Goal: Task Accomplishment & Management: Manage account settings

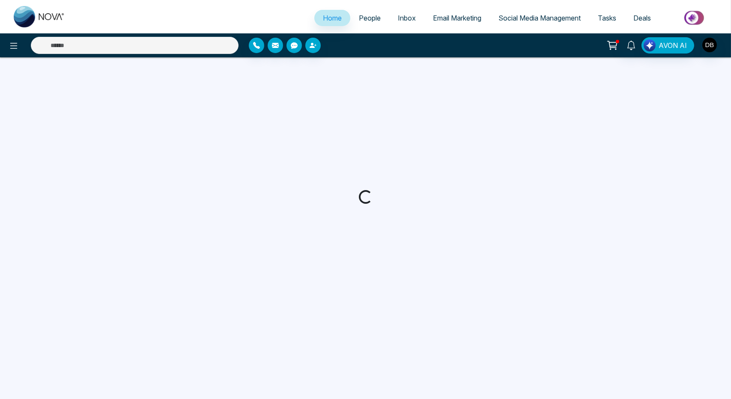
select select "*"
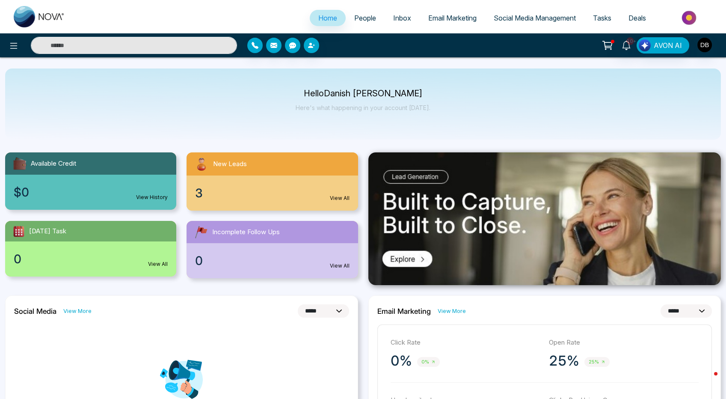
click at [251, 196] on div "3 View All" at bounding box center [272, 192] width 171 height 35
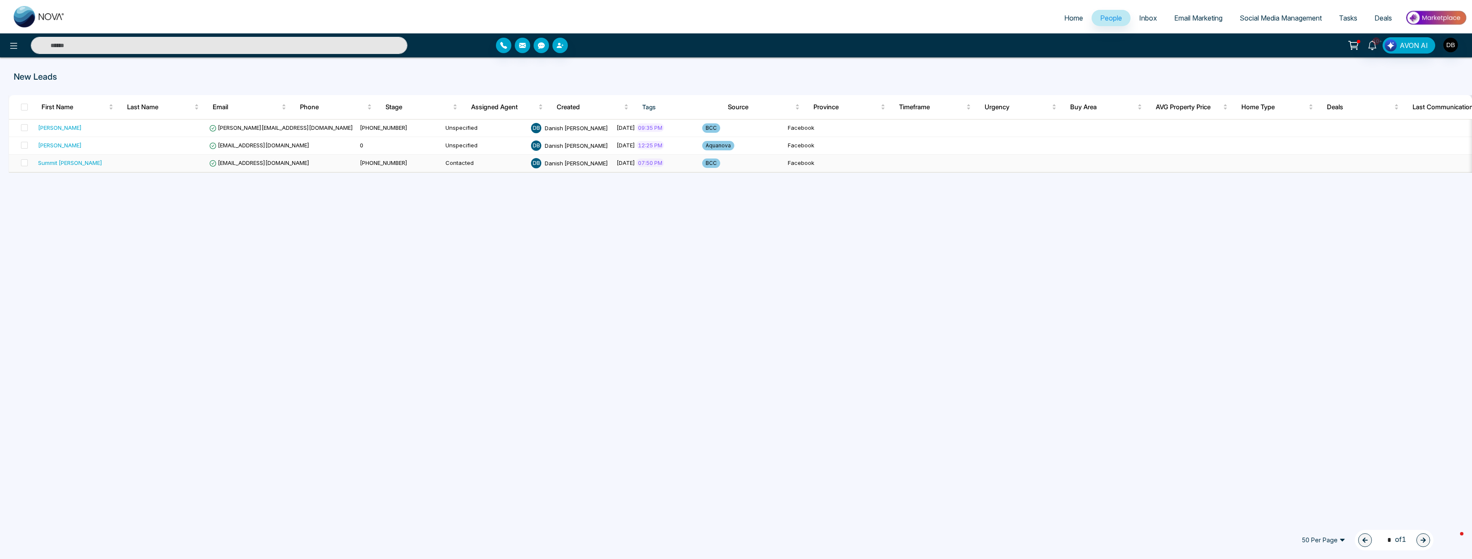
click at [266, 162] on span "[EMAIL_ADDRESS][DOMAIN_NAME]" at bounding box center [259, 162] width 100 height 7
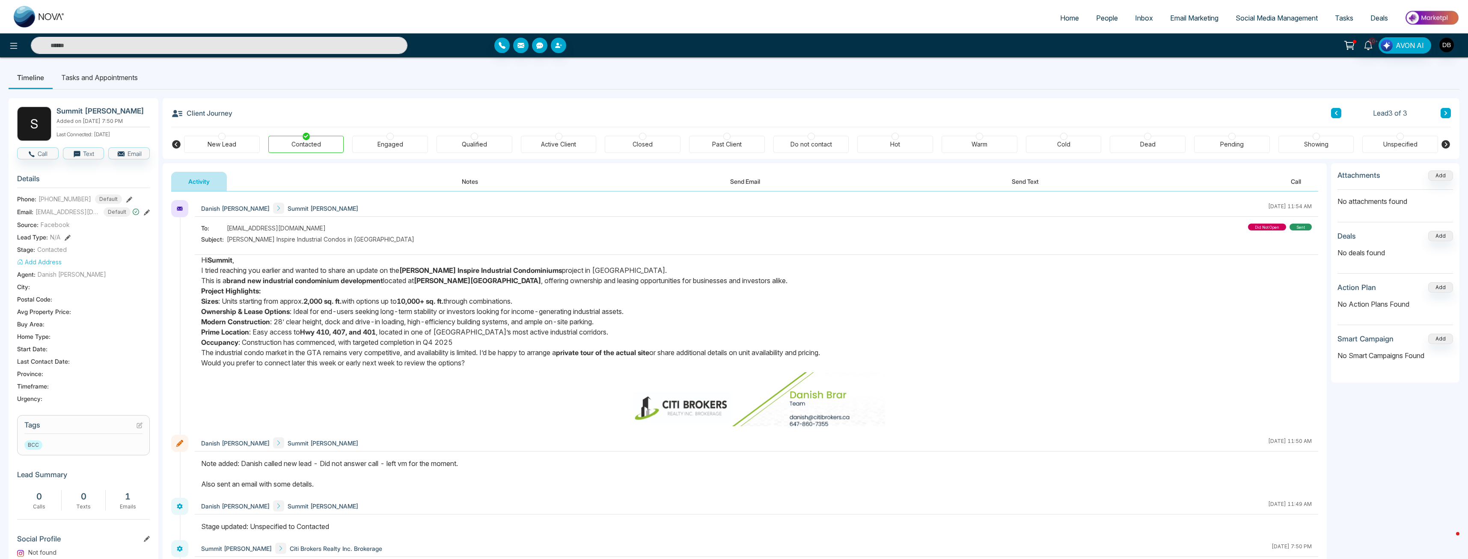
click at [440, 186] on div "Activity Notes Send Email Send Text Call" at bounding box center [744, 182] width 1147 height 20
click at [467, 184] on button "Notes" at bounding box center [470, 181] width 51 height 19
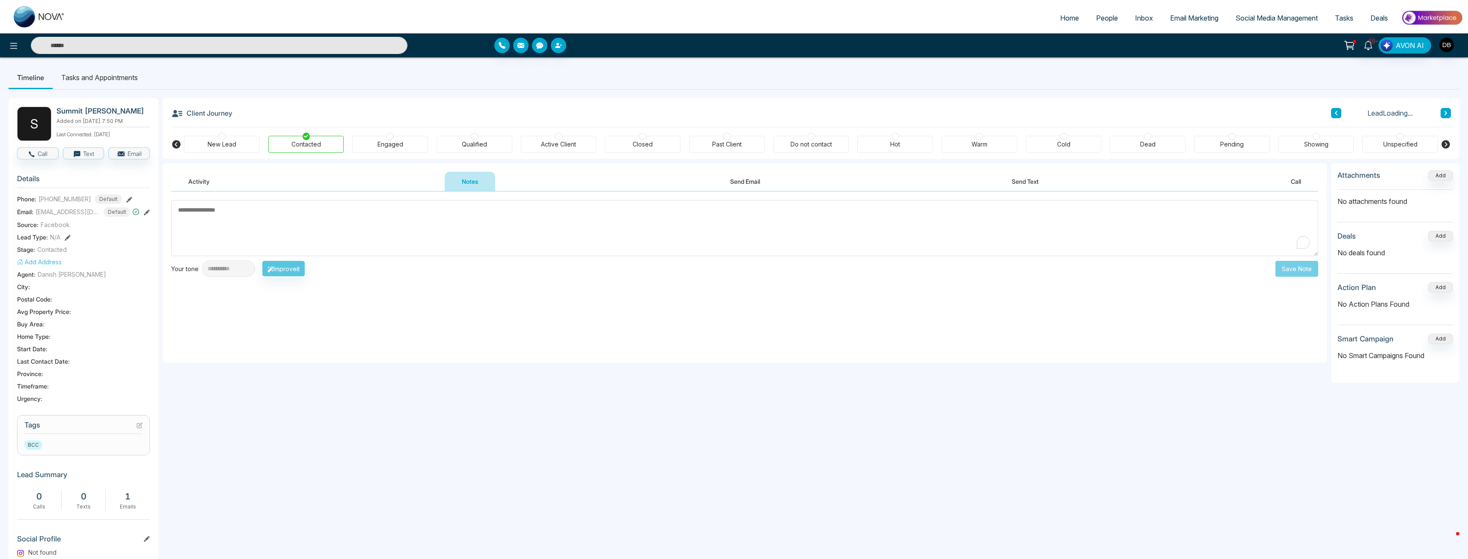
click at [416, 234] on textarea "To enrich screen reader interactions, please activate Accessibility in Grammarl…" at bounding box center [744, 228] width 1147 height 56
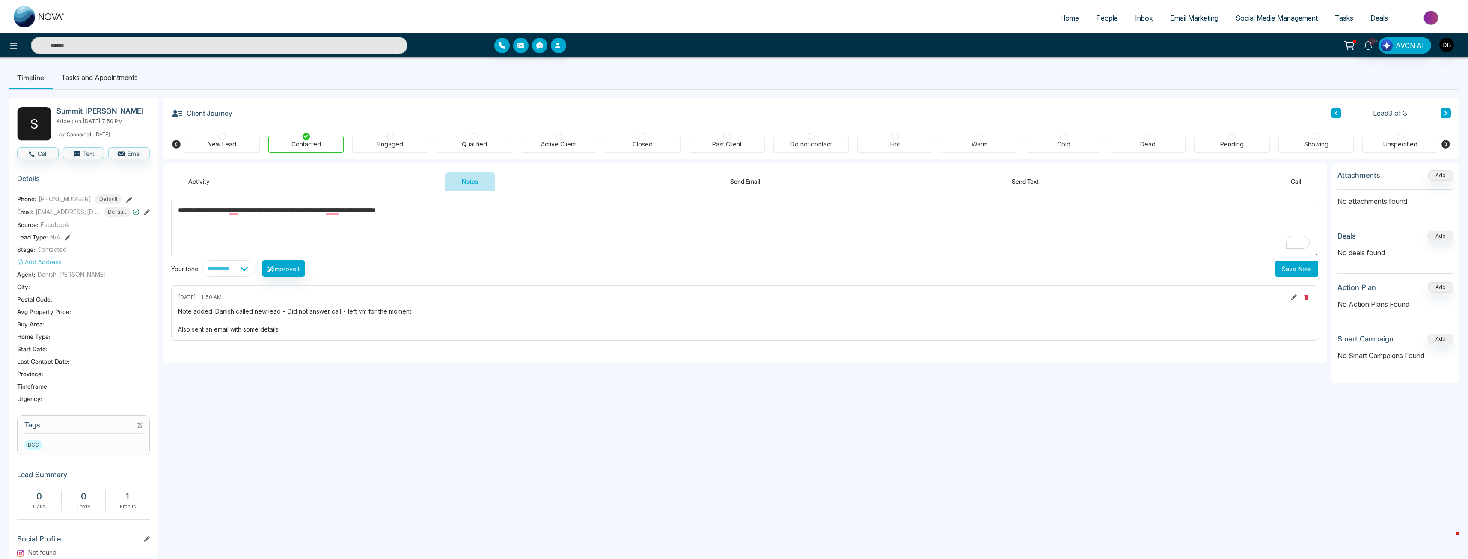
type textarea "**********"
click at [730, 277] on div "**********" at bounding box center [745, 276] width 1164 height 171
click at [730, 273] on button "Save Note" at bounding box center [1297, 269] width 43 height 16
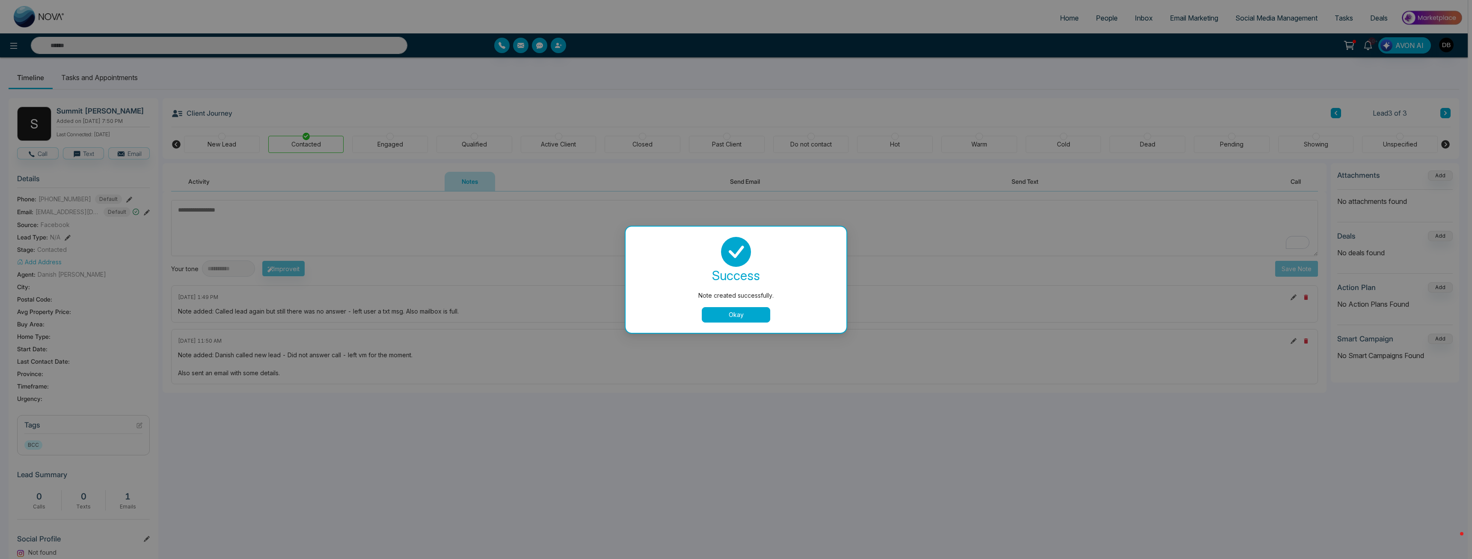
click at [730, 315] on button "Okay" at bounding box center [736, 314] width 68 height 15
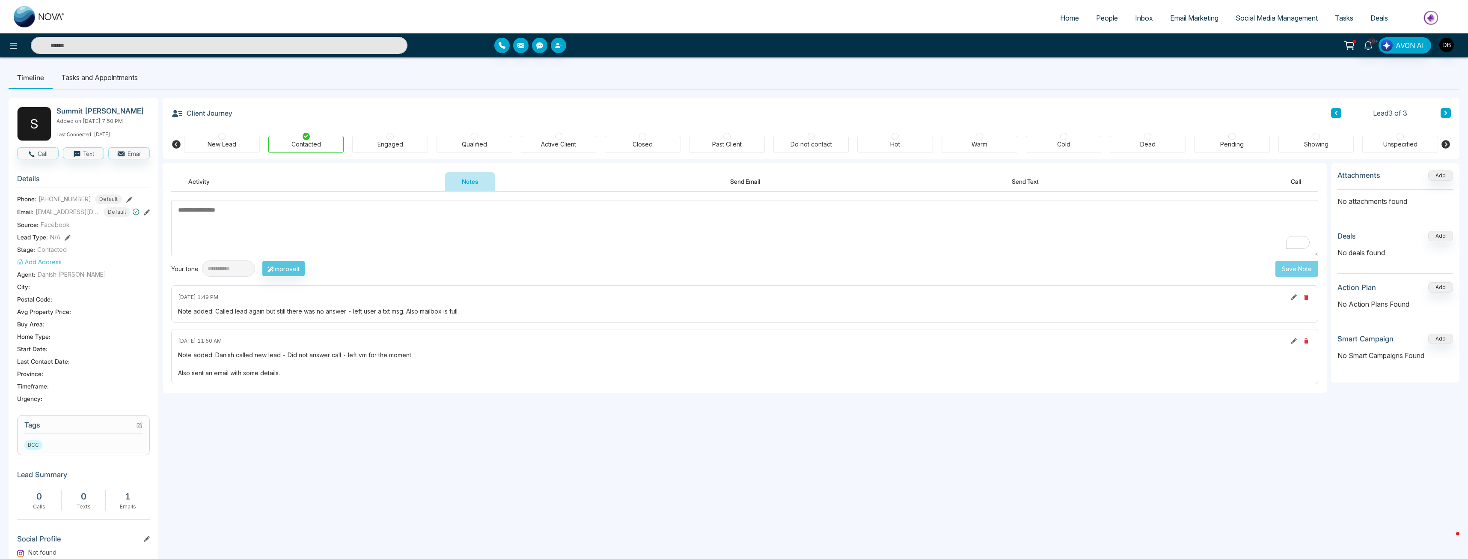
click at [326, 214] on textarea "To enrich screen reader interactions, please activate Accessibility in Grammarl…" at bounding box center [744, 228] width 1147 height 56
click at [730, 152] on div "Cold" at bounding box center [1064, 144] width 76 height 17
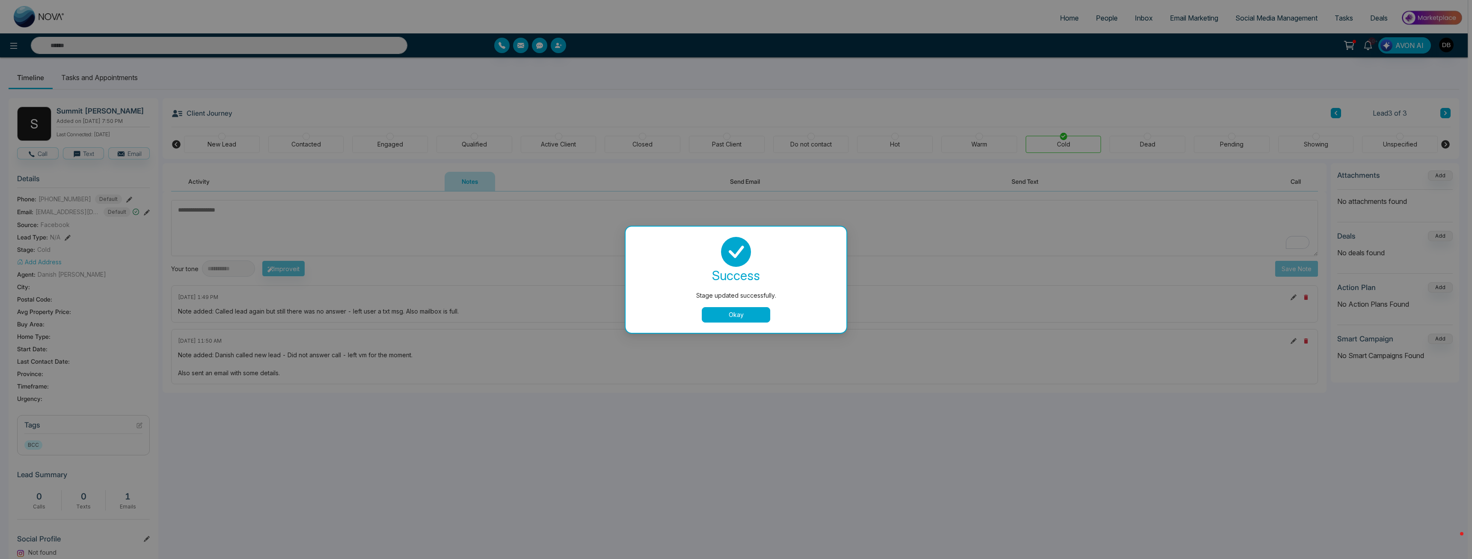
click at [730, 308] on button "Okay" at bounding box center [736, 314] width 68 height 15
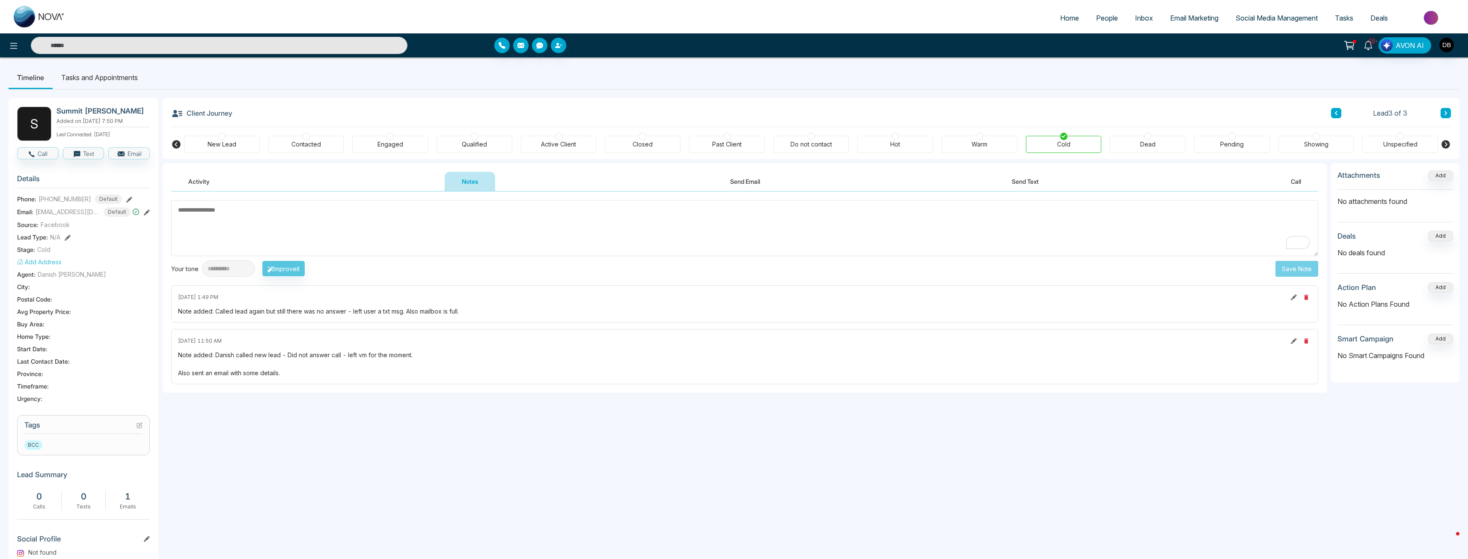
click at [730, 142] on div "Dead" at bounding box center [1147, 144] width 15 height 9
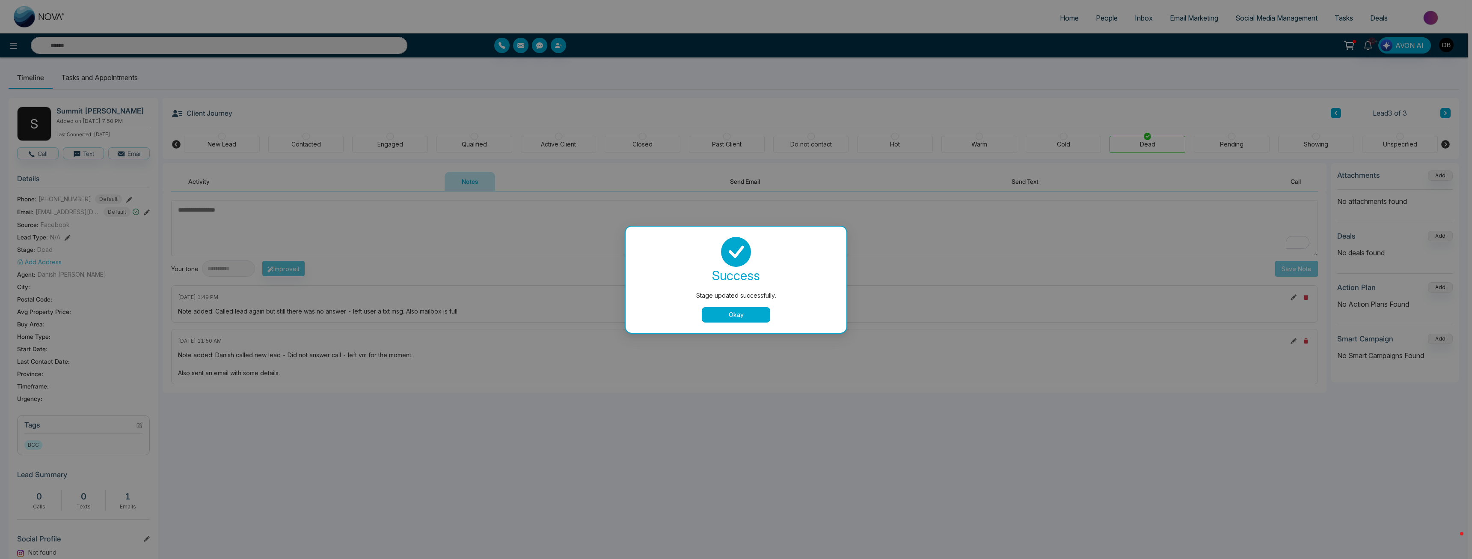
click at [730, 140] on div "Stage updated successfully. success Stage updated successfully. Okay" at bounding box center [736, 279] width 1472 height 559
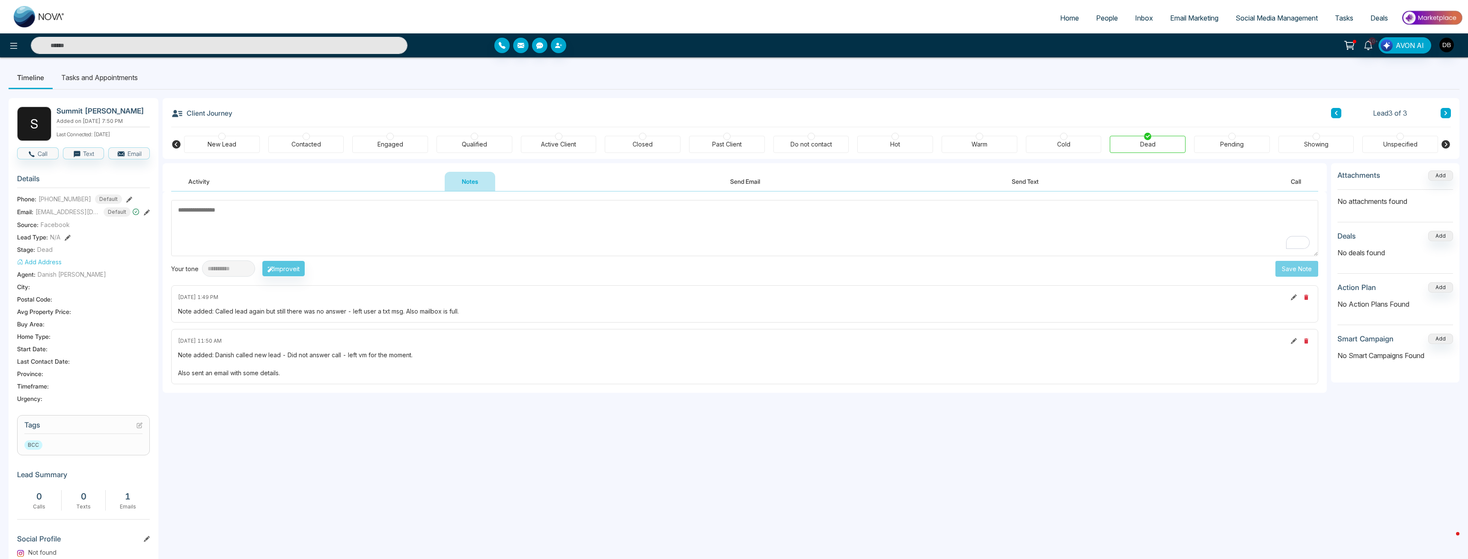
click at [730, 141] on div "Cold" at bounding box center [1064, 144] width 76 height 17
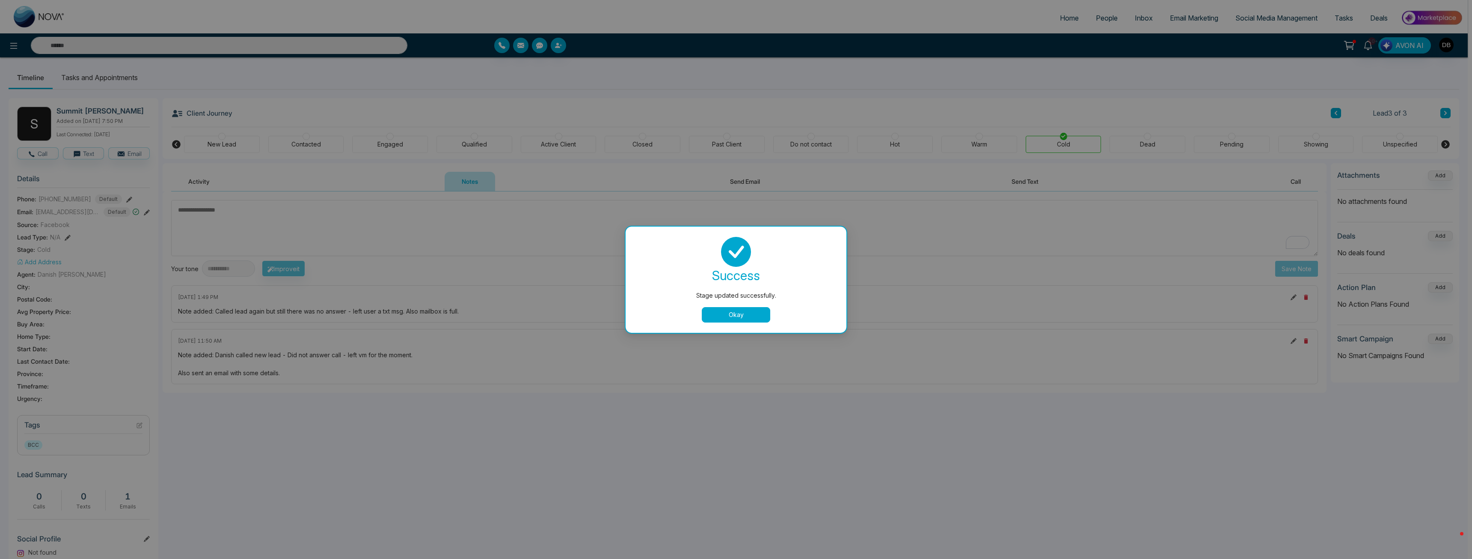
click at [730, 316] on button "Okay" at bounding box center [736, 314] width 68 height 15
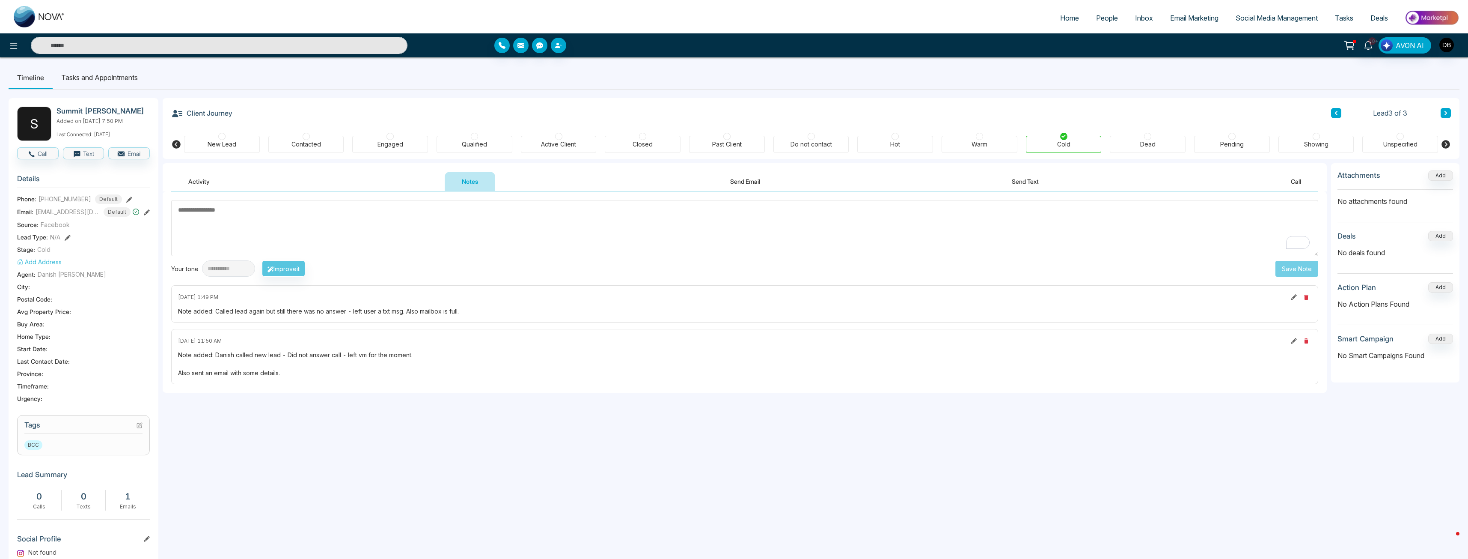
click at [730, 116] on icon at bounding box center [1336, 112] width 4 height 5
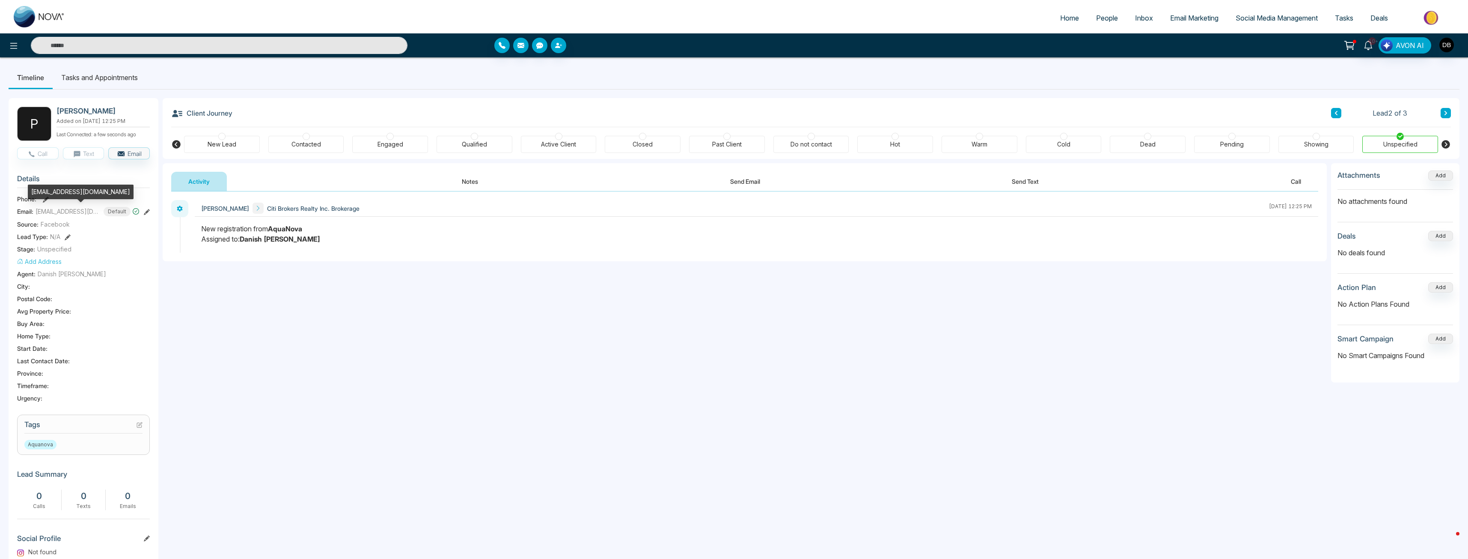
click at [79, 211] on span "[EMAIL_ADDRESS][DOMAIN_NAME]" at bounding box center [68, 211] width 64 height 9
copy span "[EMAIL_ADDRESS][DOMAIN_NAME]"
click at [730, 185] on button "Send Email" at bounding box center [745, 181] width 64 height 19
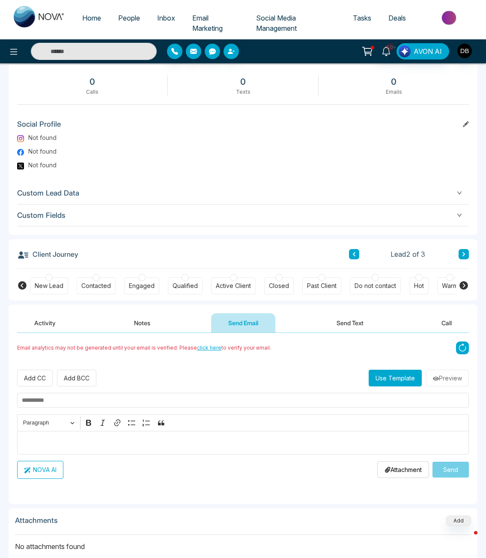
scroll to position [500, 0]
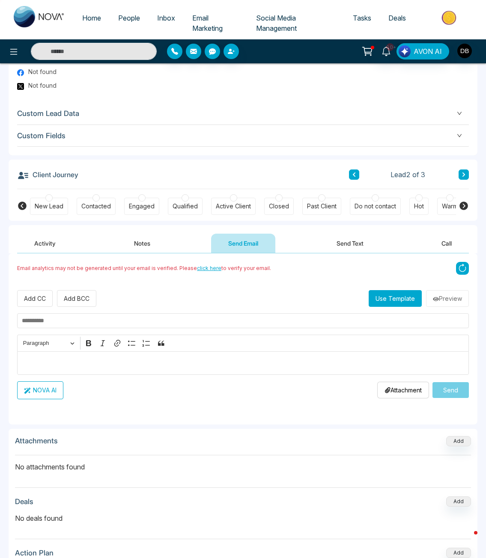
drag, startPoint x: 48, startPoint y: 307, endPoint x: 44, endPoint y: 316, distance: 10.0
click at [48, 307] on div "Add CC Add BCC Use Template Preview Rich Text Editor Paragraph Bold Italic Link…" at bounding box center [243, 344] width 452 height 109
click at [39, 326] on input "text" at bounding box center [243, 320] width 452 height 15
paste input "**********"
type input "**********"
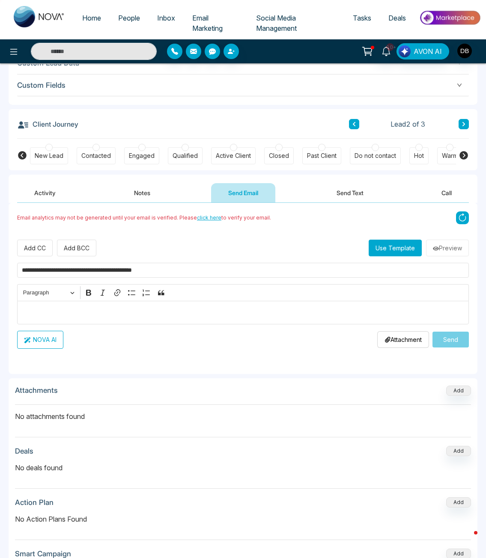
scroll to position [571, 0]
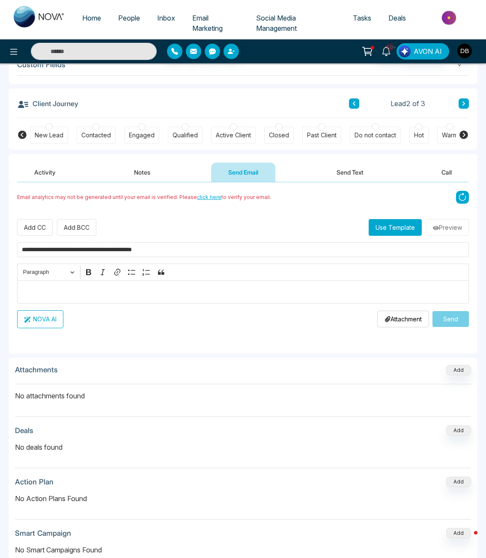
click at [92, 304] on div "**********" at bounding box center [243, 273] width 452 height 109
click at [84, 298] on div "Editor editing area: main" at bounding box center [243, 292] width 452 height 24
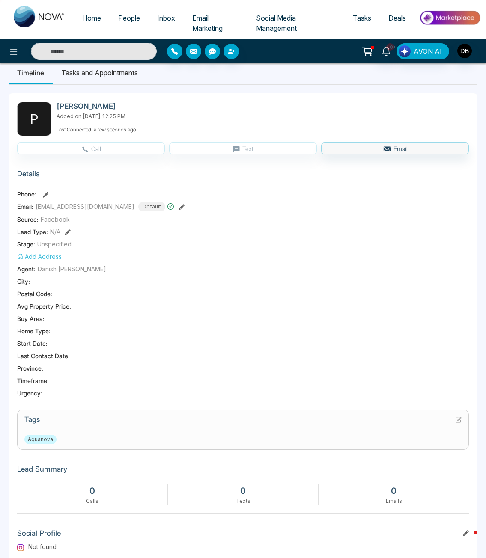
scroll to position [0, 0]
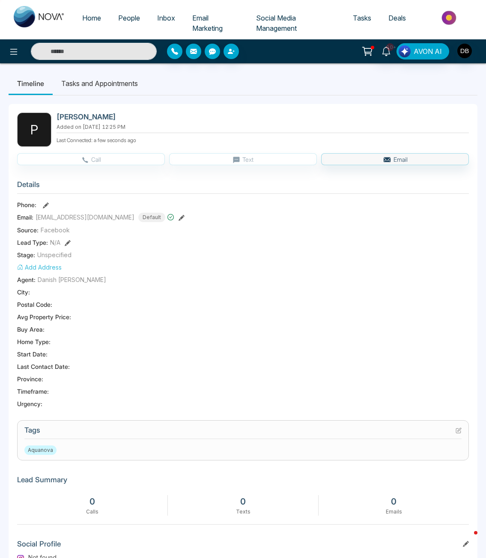
click at [62, 115] on h2 "[PERSON_NAME]" at bounding box center [261, 117] width 409 height 9
copy h2 "[PERSON_NAME]"
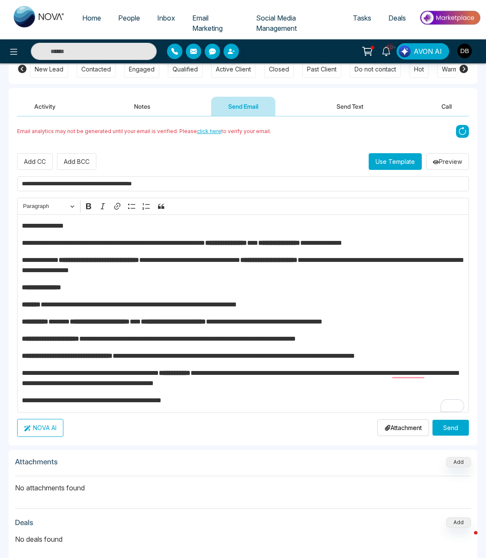
scroll to position [550, 0]
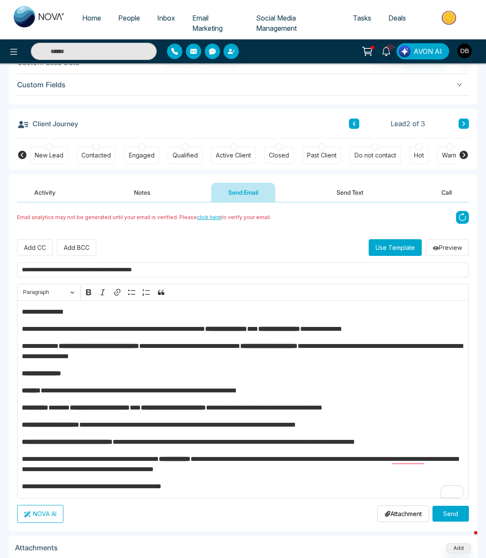
click at [57, 309] on p "**********" at bounding box center [243, 312] width 443 height 10
drag, startPoint x: 68, startPoint y: 311, endPoint x: 30, endPoint y: 310, distance: 38.5
click at [30, 310] on p "**********" at bounding box center [243, 312] width 443 height 10
click at [51, 310] on strong "********" at bounding box center [40, 312] width 21 height 6
click at [92, 376] on p "**********" at bounding box center [243, 374] width 443 height 10
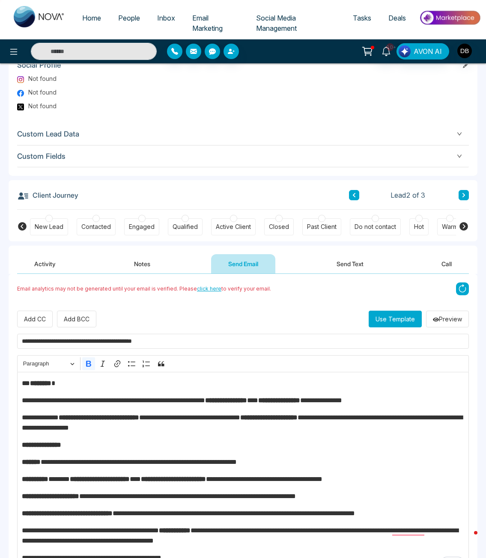
scroll to position [764, 0]
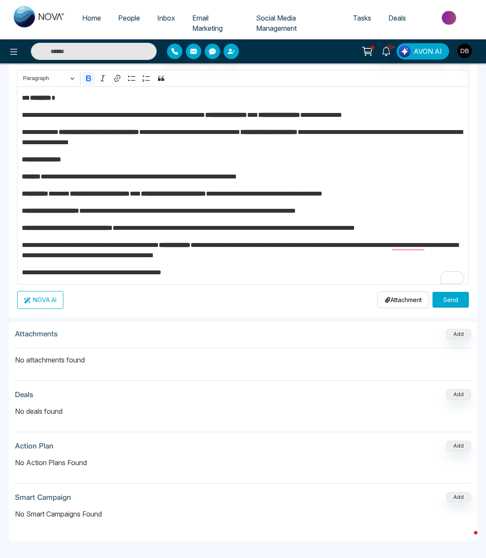
click at [447, 301] on button "Send" at bounding box center [450, 300] width 36 height 16
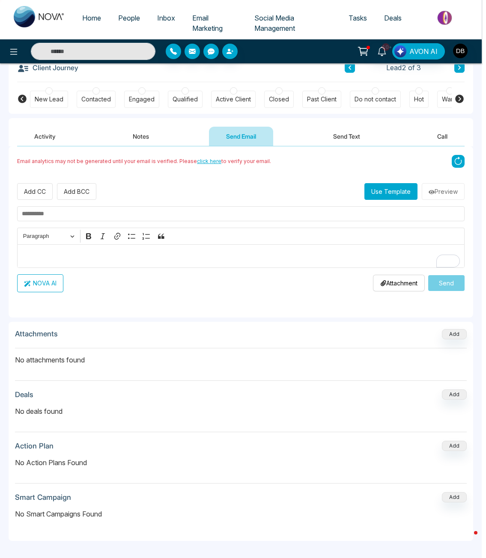
scroll to position [607, 0]
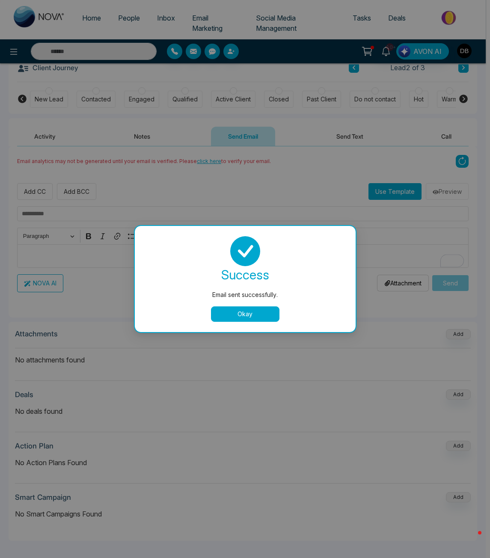
click at [240, 318] on button "Okay" at bounding box center [245, 313] width 68 height 15
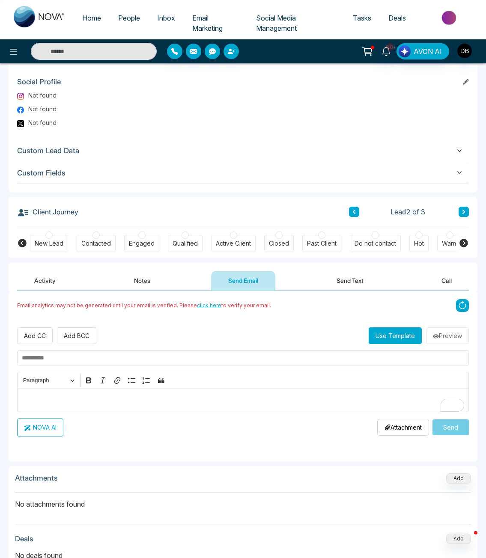
scroll to position [464, 0]
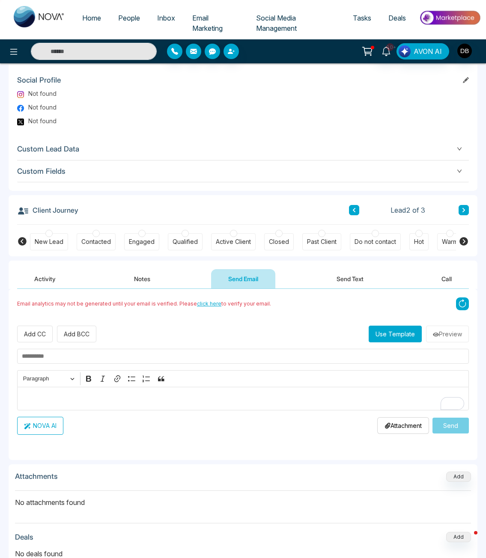
click at [150, 278] on button "Notes" at bounding box center [142, 278] width 51 height 19
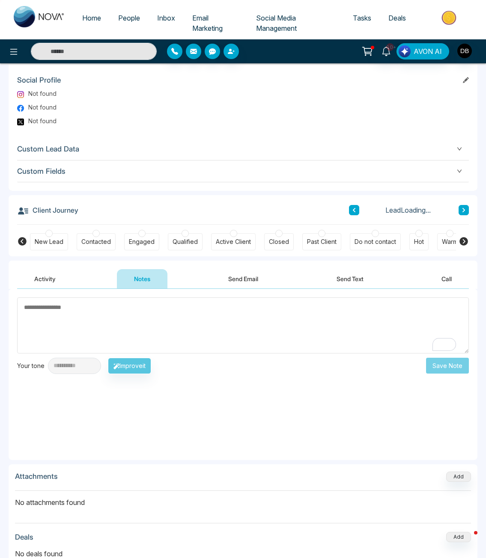
click at [87, 313] on textarea "To enrich screen reader interactions, please activate Accessibility in Grammarl…" at bounding box center [243, 325] width 452 height 56
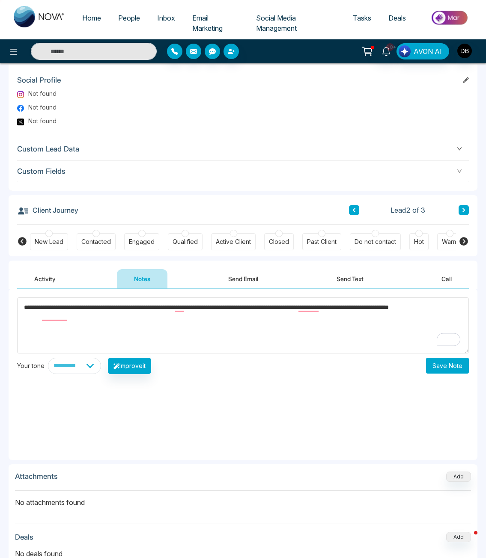
type textarea "**********"
click at [101, 364] on select "**********" at bounding box center [74, 366] width 53 height 16
select select "**********"
click at [48, 358] on select "**********" at bounding box center [74, 366] width 53 height 16
click at [150, 369] on button "Improve it" at bounding box center [129, 366] width 43 height 16
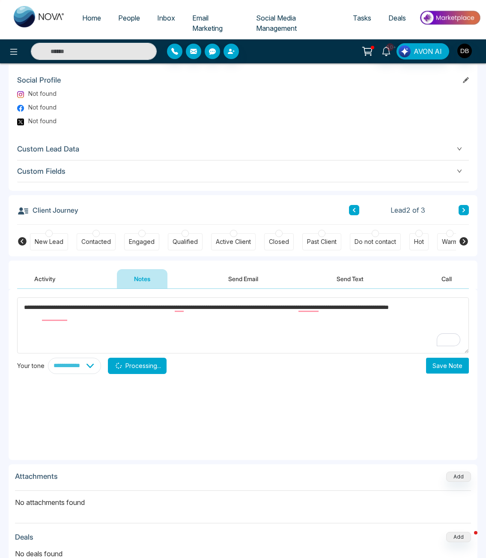
type textarea "**********"
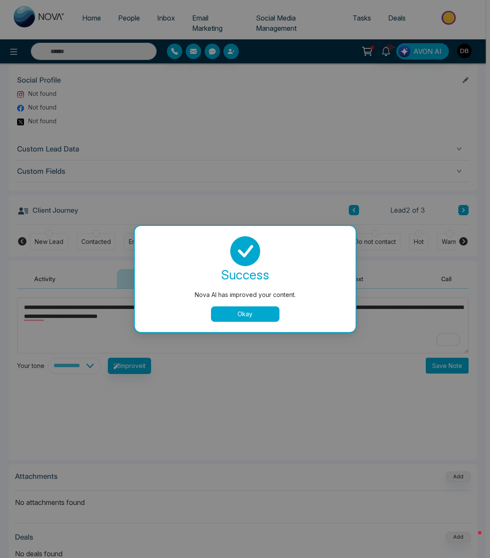
click at [256, 312] on button "Okay" at bounding box center [245, 313] width 68 height 15
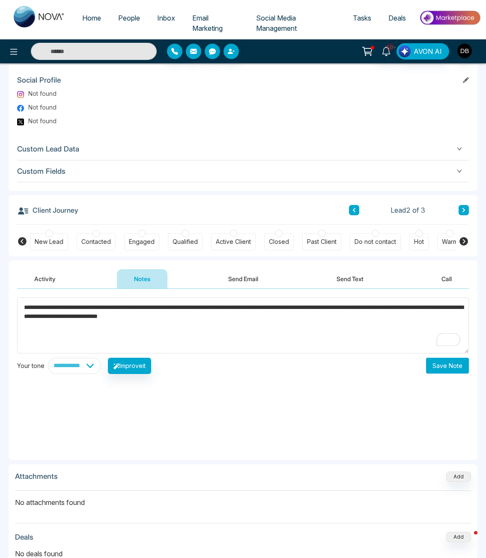
click at [449, 370] on button "Save Note" at bounding box center [447, 366] width 43 height 16
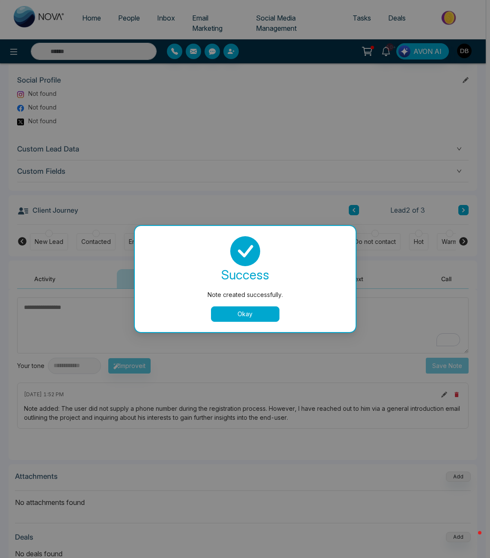
click at [233, 312] on button "Okay" at bounding box center [245, 313] width 68 height 15
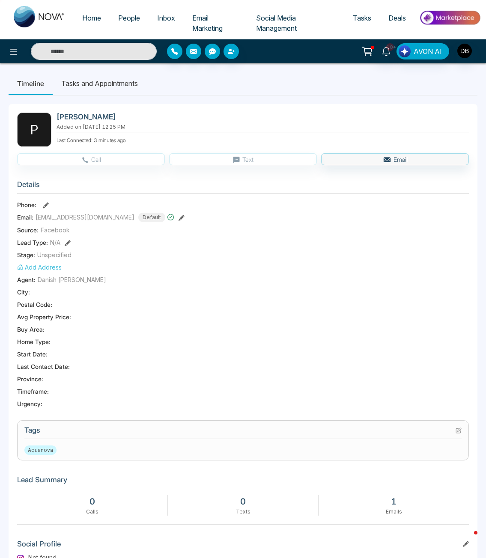
click at [321, 288] on div "City :" at bounding box center [243, 292] width 452 height 9
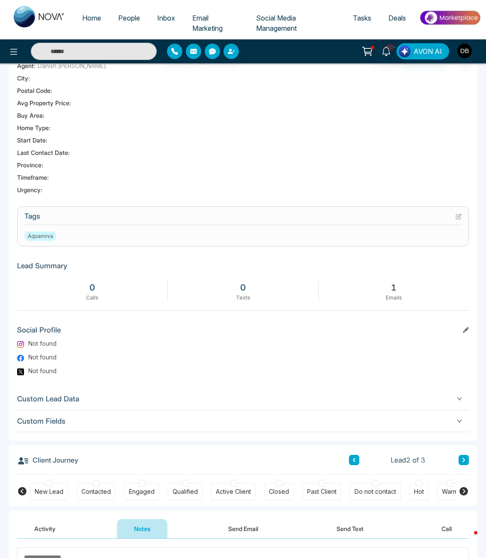
scroll to position [357, 0]
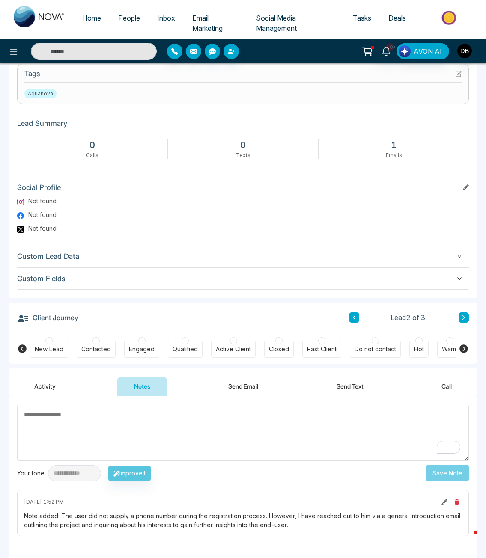
click at [101, 349] on div "Contacted" at bounding box center [96, 349] width 30 height 9
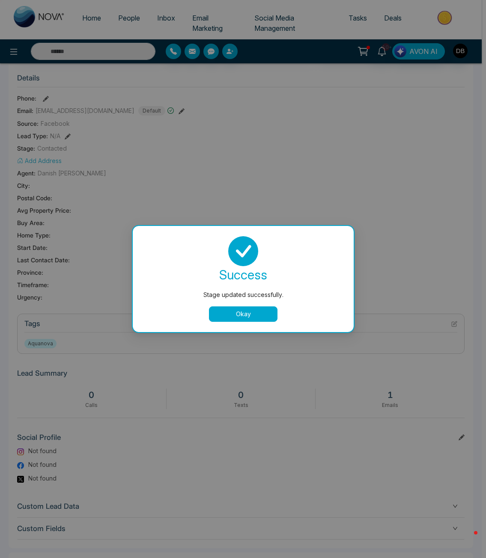
scroll to position [0, 0]
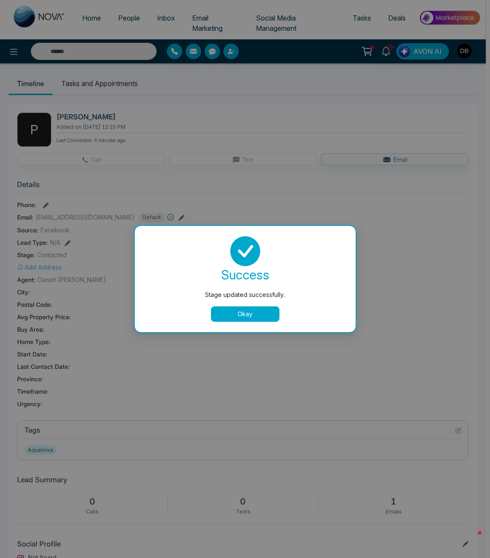
click at [256, 311] on button "Okay" at bounding box center [245, 313] width 68 height 15
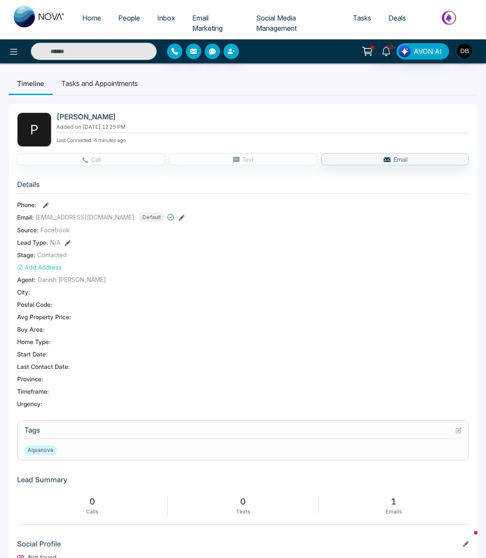
click at [142, 21] on link "People" at bounding box center [129, 18] width 39 height 16
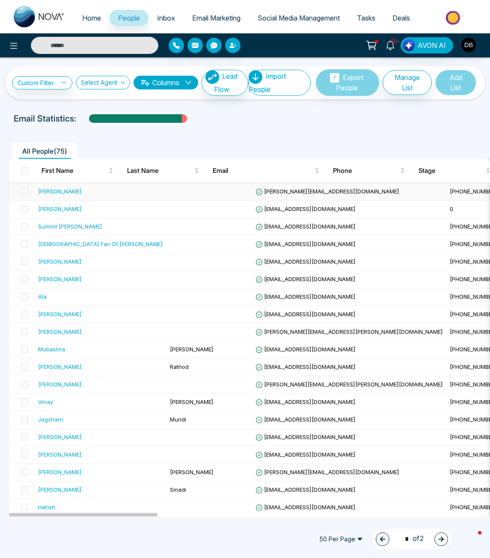
click at [167, 193] on td at bounding box center [210, 192] width 86 height 18
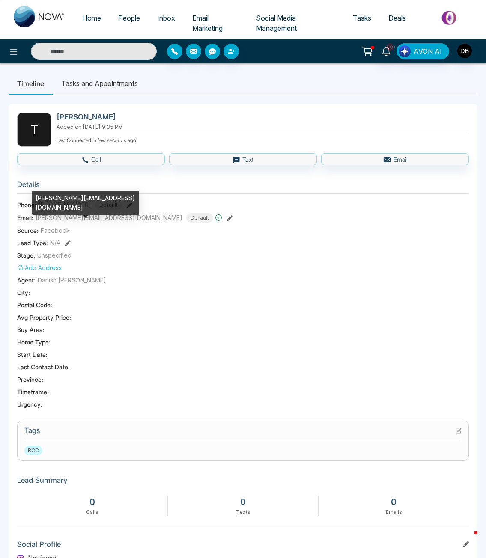
drag, startPoint x: 70, startPoint y: 204, endPoint x: 66, endPoint y: 208, distance: 5.8
click at [69, 204] on div "[PERSON_NAME][EMAIL_ADDRESS][DOMAIN_NAME]" at bounding box center [85, 203] width 107 height 24
click at [238, 214] on div "Email: [PERSON_NAME][EMAIL_ADDRESS][DOMAIN_NAME] Default" at bounding box center [243, 217] width 452 height 9
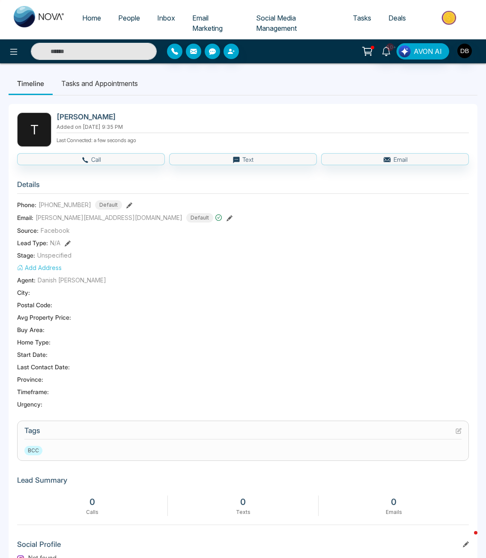
click at [67, 198] on section "Details Phone: [PHONE_NUMBER] Default Email: [PERSON_NAME][EMAIL_ADDRESS][DOMAI…" at bounding box center [243, 293] width 452 height 238
click at [268, 238] on section "Details Phone: [PHONE_NUMBER] Default Email: [PERSON_NAME][EMAIL_ADDRESS][DOMAI…" at bounding box center [243, 293] width 452 height 238
click at [76, 203] on span "[PHONE_NUMBER]" at bounding box center [65, 204] width 53 height 9
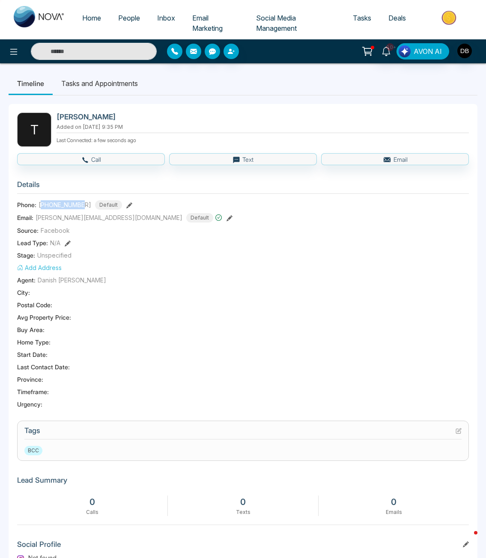
copy span "14168761757"
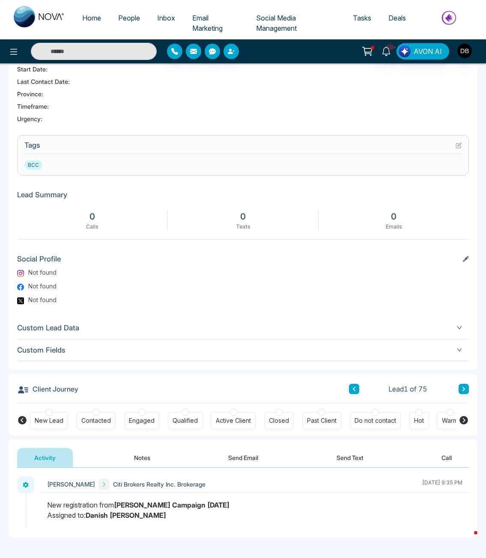
scroll to position [428, 0]
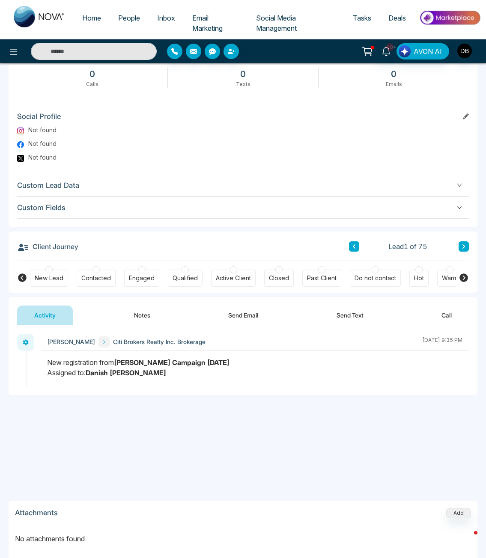
drag, startPoint x: 88, startPoint y: 277, endPoint x: 88, endPoint y: 283, distance: 6.0
click at [88, 277] on div "Contacted" at bounding box center [96, 278] width 30 height 9
click at [144, 314] on button "Notes" at bounding box center [142, 314] width 51 height 19
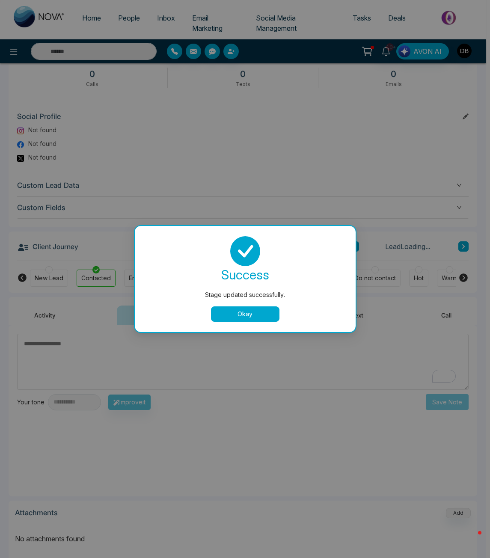
click at [224, 314] on button "Okay" at bounding box center [245, 313] width 68 height 15
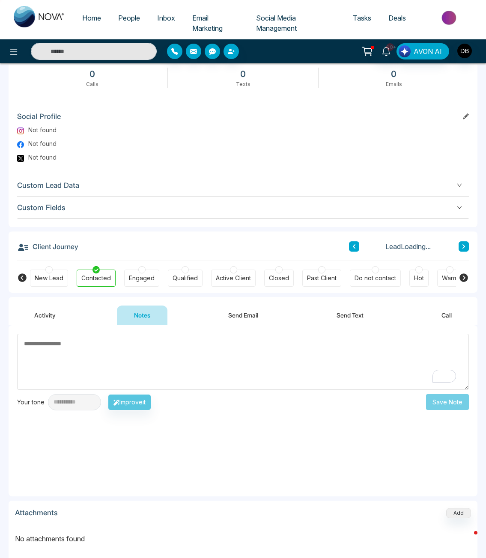
click at [173, 360] on textarea "To enrich screen reader interactions, please activate Accessibility in Grammarl…" at bounding box center [243, 362] width 452 height 56
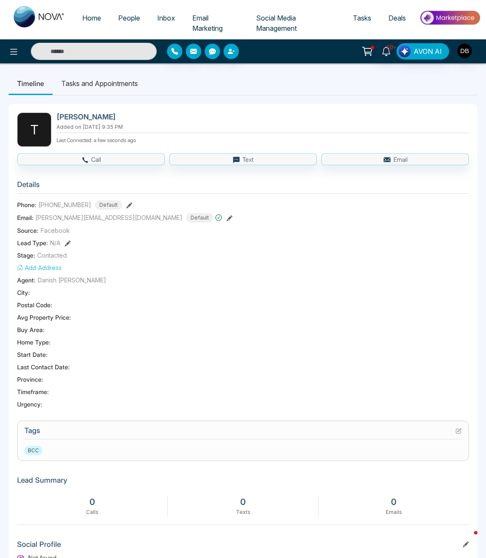
type textarea "**********"
click at [72, 220] on span "[PERSON_NAME][EMAIL_ADDRESS][DOMAIN_NAME]" at bounding box center [109, 217] width 147 height 9
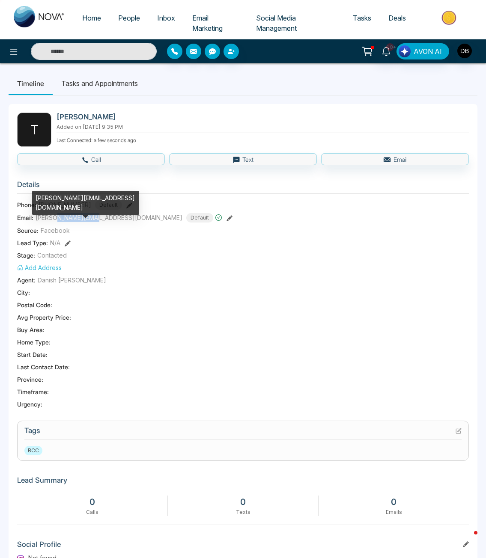
click at [72, 220] on span "[PERSON_NAME][EMAIL_ADDRESS][DOMAIN_NAME]" at bounding box center [109, 217] width 147 height 9
copy span "[PERSON_NAME][EMAIL_ADDRESS][DOMAIN_NAME]"
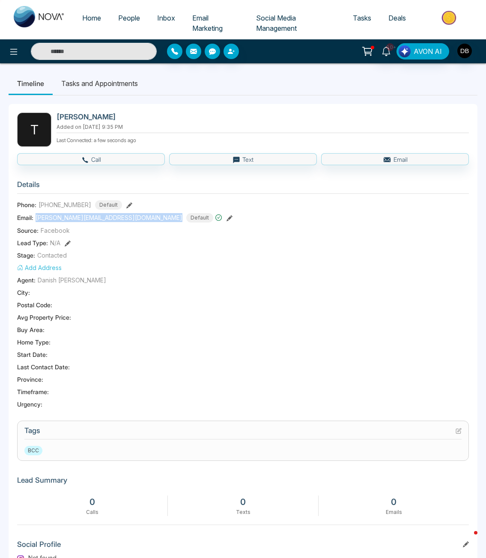
click at [61, 207] on span "[PHONE_NUMBER]" at bounding box center [65, 204] width 53 height 9
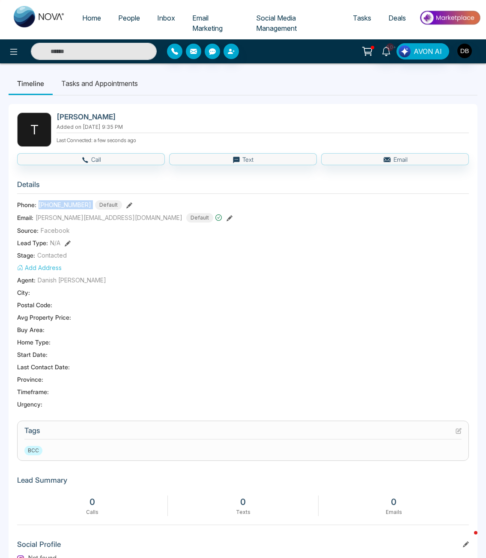
click at [61, 207] on span "[PHONE_NUMBER]" at bounding box center [65, 204] width 53 height 9
copy span "[PHONE_NUMBER]"
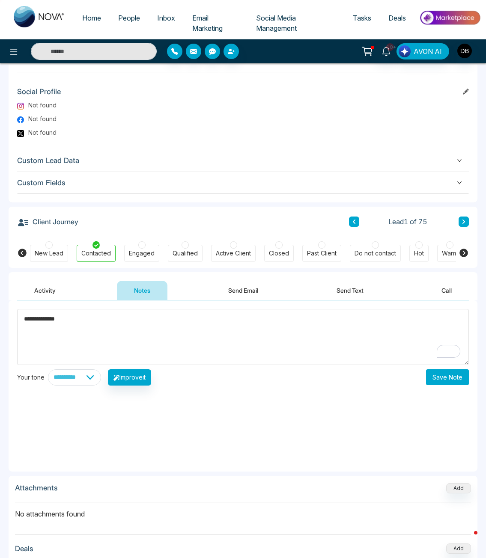
scroll to position [464, 0]
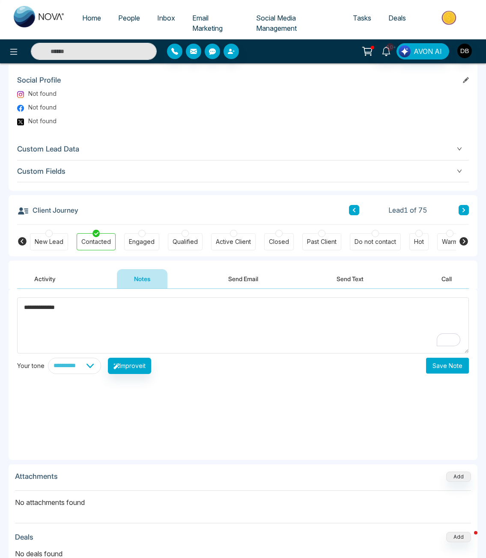
click at [47, 280] on button "Activity" at bounding box center [45, 278] width 56 height 19
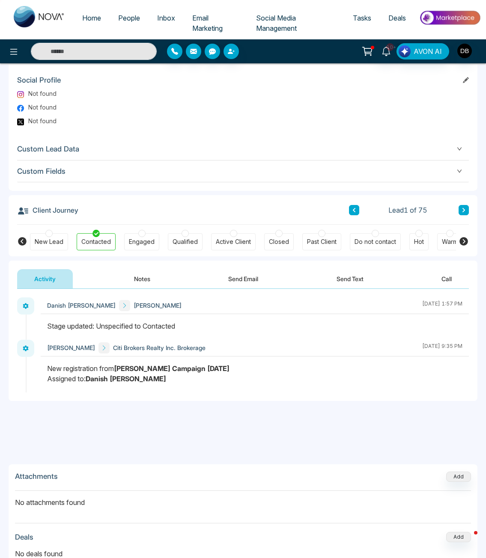
drag, startPoint x: 213, startPoint y: 367, endPoint x: 40, endPoint y: 364, distance: 172.5
click at [45, 366] on div at bounding box center [255, 377] width 428 height 29
click at [146, 278] on button "Notes" at bounding box center [142, 278] width 51 height 19
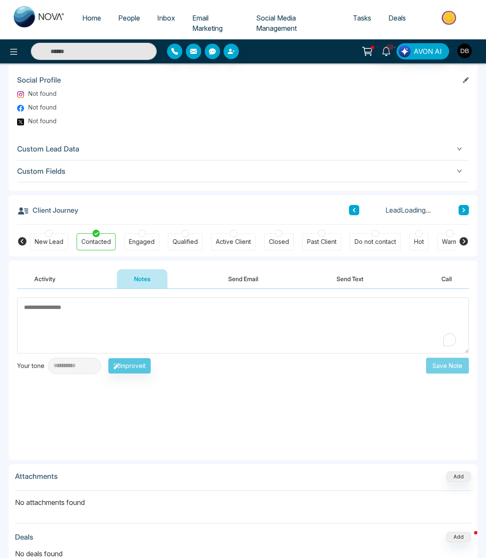
click at [132, 324] on textarea "To enrich screen reader interactions, please activate Accessibility in Grammarl…" at bounding box center [243, 325] width 452 height 56
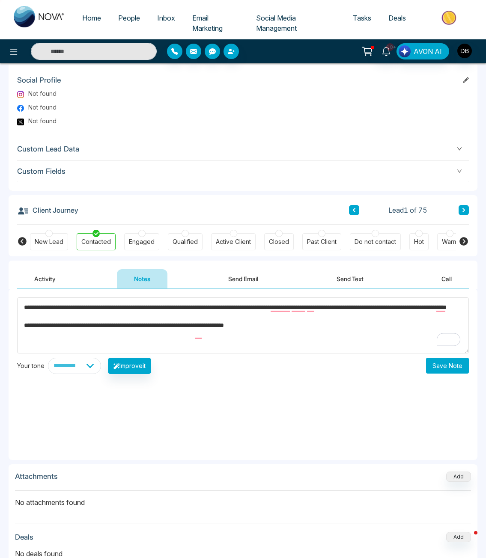
type textarea "**********"
click at [443, 367] on button "Save Note" at bounding box center [447, 366] width 43 height 16
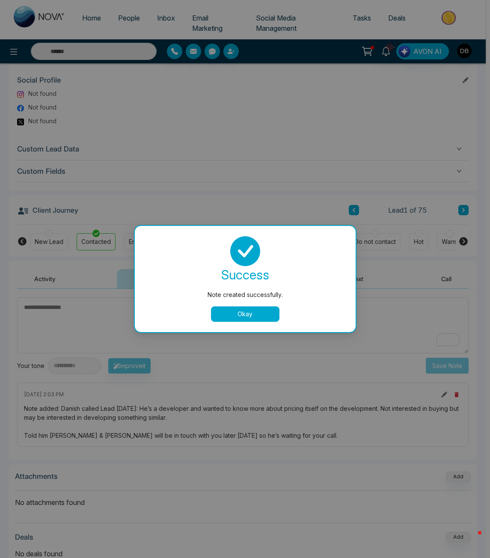
click at [240, 314] on button "Okay" at bounding box center [245, 313] width 68 height 15
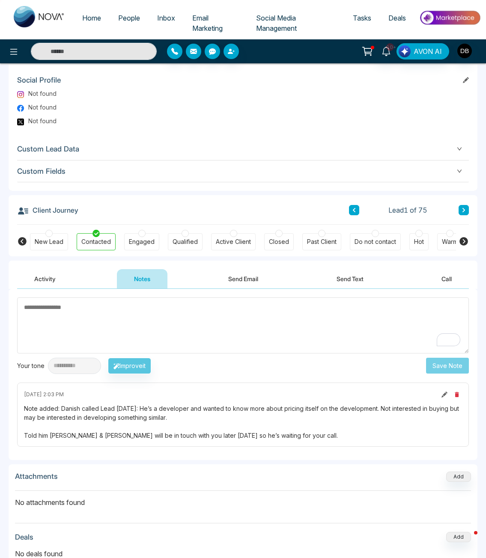
click at [138, 246] on div "Engaged" at bounding box center [141, 241] width 35 height 17
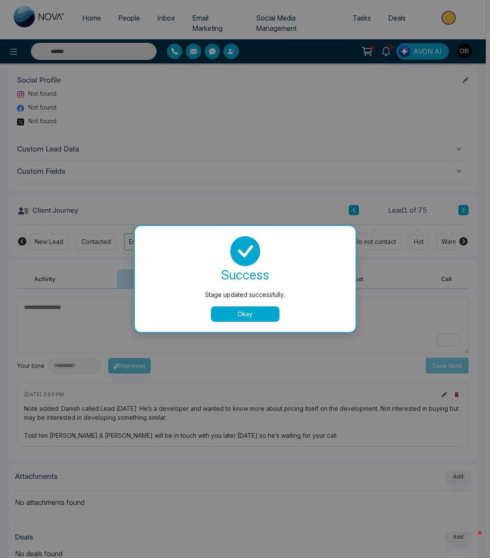
click at [274, 314] on button "Okay" at bounding box center [245, 313] width 68 height 15
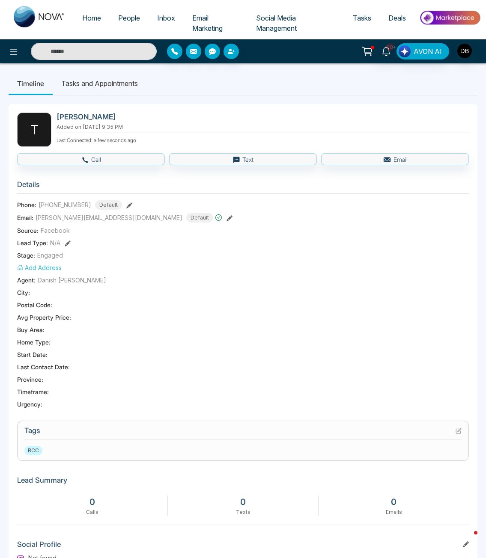
click at [46, 16] on img at bounding box center [39, 16] width 51 height 21
select select "*"
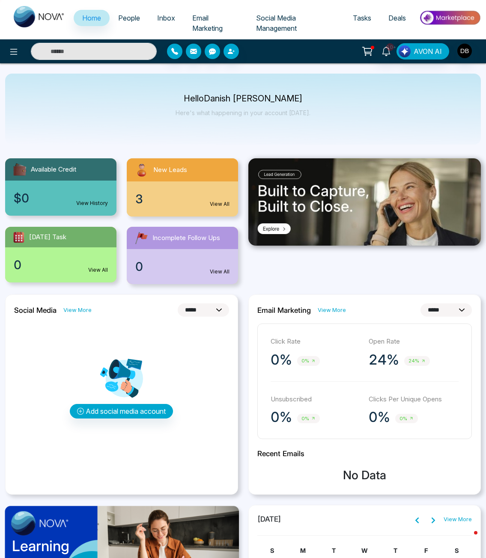
click at [196, 210] on div "3 View All" at bounding box center [182, 198] width 111 height 35
